Goal: Information Seeking & Learning: Find specific fact

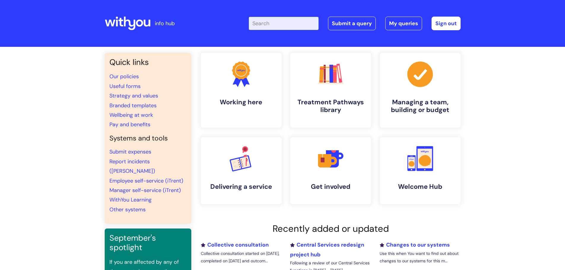
click at [273, 27] on input "Enter your search term here..." at bounding box center [284, 23] width 70 height 13
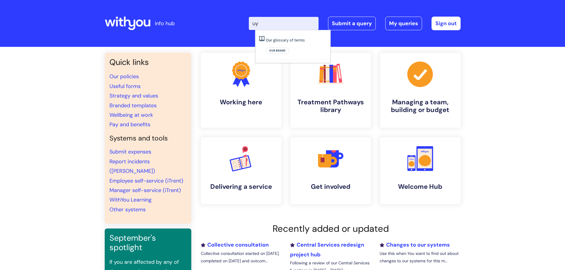
type input "u"
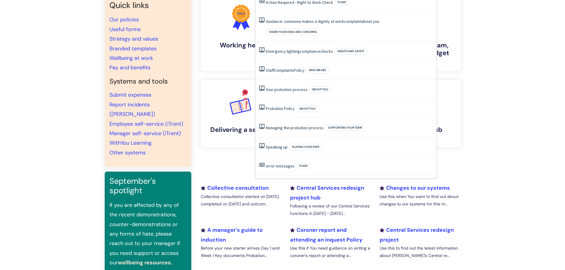
scroll to position [59, 0]
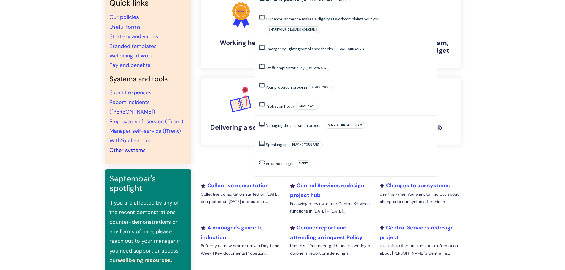
type input "compl"
click at [120, 147] on link "Other systems" at bounding box center [127, 150] width 36 height 7
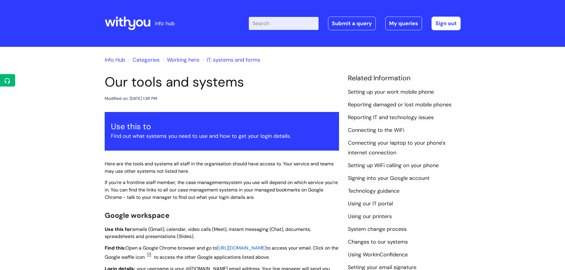
click at [277, 24] on input "Enter your search term here..." at bounding box center [284, 23] width 70 height 13
paste input "[PERSON_NAME]"
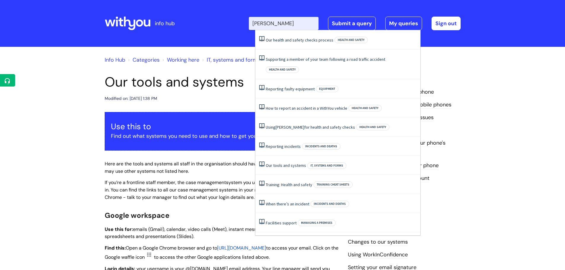
type input "[PERSON_NAME]"
click button "Search" at bounding box center [0, 0] width 0 height 0
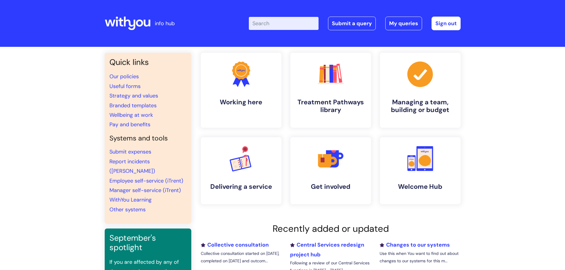
paste input "[PERSON_NAME]"
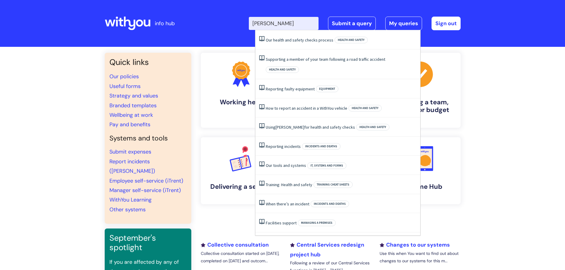
type input "[PERSON_NAME]"
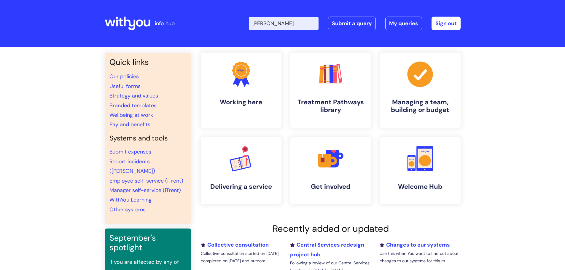
click at [219, 15] on div "Enter your search term here... [PERSON_NAME] Search Submit a query My queries W…" at bounding box center [327, 23] width 268 height 35
click at [144, 162] on link "Report incidents ([PERSON_NAME])" at bounding box center [132, 166] width 46 height 17
